Goal: Transaction & Acquisition: Purchase product/service

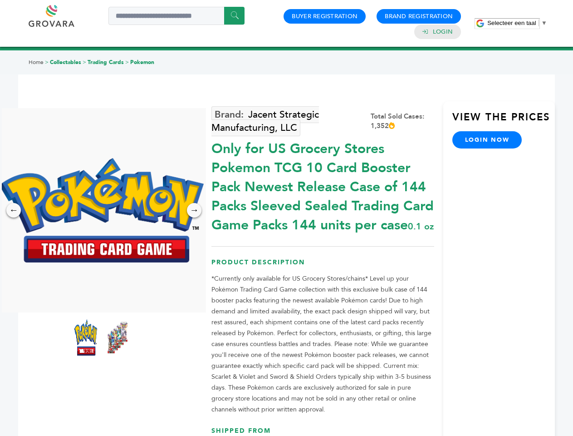
click at [517, 23] on span "Selecteer een taal" at bounding box center [511, 23] width 49 height 7
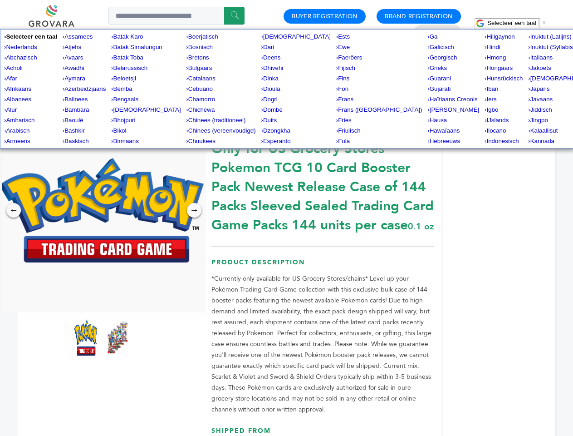
click at [102, 210] on img at bounding box center [102, 210] width 204 height 104
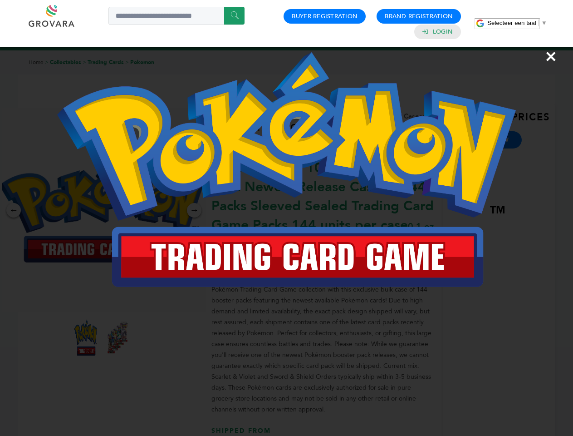
click at [14, 210] on div "×" at bounding box center [286, 218] width 573 height 436
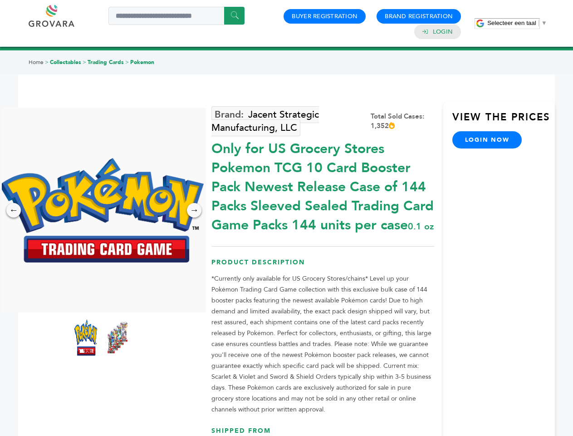
click at [194, 210] on div "→" at bounding box center [194, 210] width 15 height 15
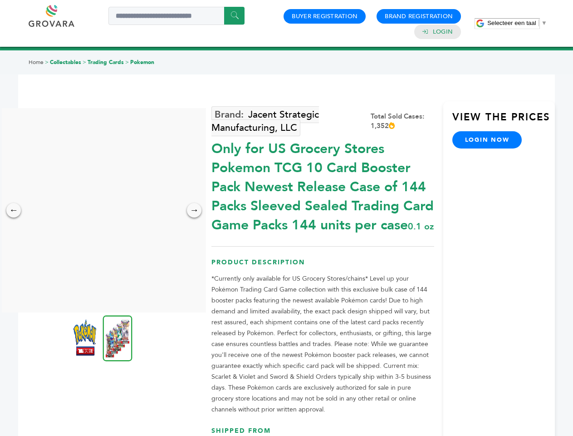
click at [86, 337] on img at bounding box center [85, 337] width 23 height 36
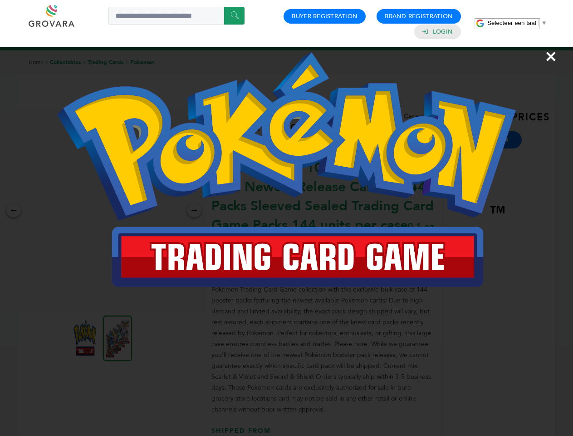
click at [118, 337] on div "×" at bounding box center [286, 218] width 573 height 436
